Goal: Information Seeking & Learning: Check status

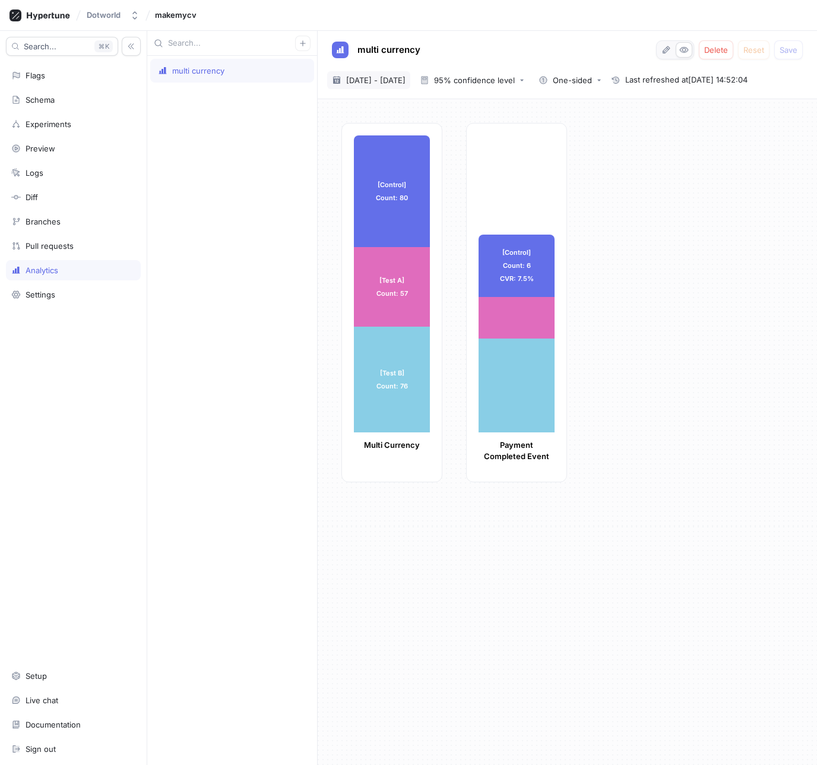
click at [398, 84] on span "[DATE] - [DATE]" at bounding box center [375, 80] width 59 height 12
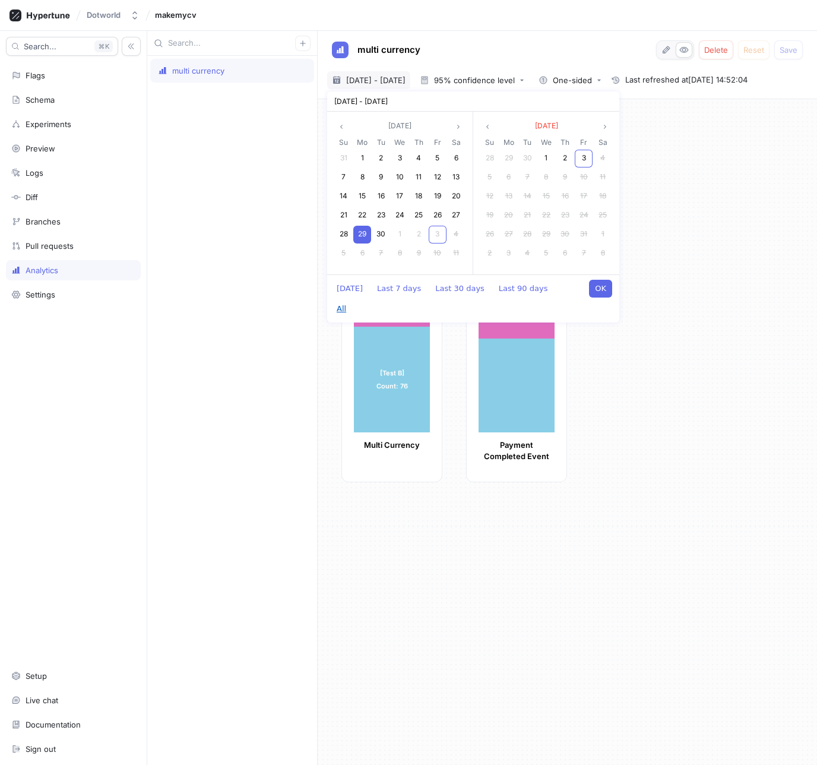
click at [352, 300] on button "All" at bounding box center [341, 309] width 21 height 18
type textarea "x"
type input "[DATE] ~ [DATE]"
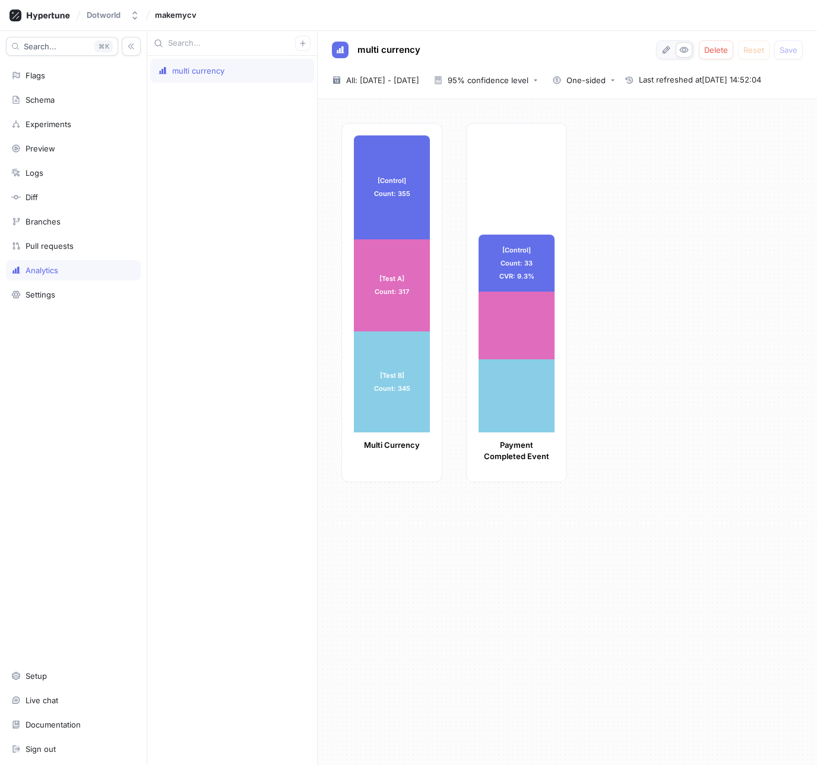
click at [595, 289] on div "[Control] Count: 355 [Control] Count: 355 [Test A] Count: 317 [Test A] Count: 3…" at bounding box center [574, 306] width 466 height 366
click at [496, 85] on button "95% confidence level" at bounding box center [486, 80] width 114 height 18
click at [502, 107] on span "90% confidence level" at bounding box center [524, 104] width 88 height 10
click at [493, 81] on div "90% confidence level" at bounding box center [488, 81] width 81 height 8
click at [508, 166] on span "Bayesian probabilities" at bounding box center [524, 166] width 88 height 10
